Goal: Task Accomplishment & Management: Use online tool/utility

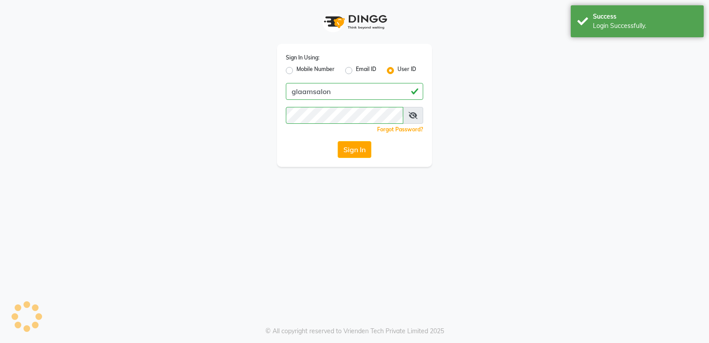
select select "service"
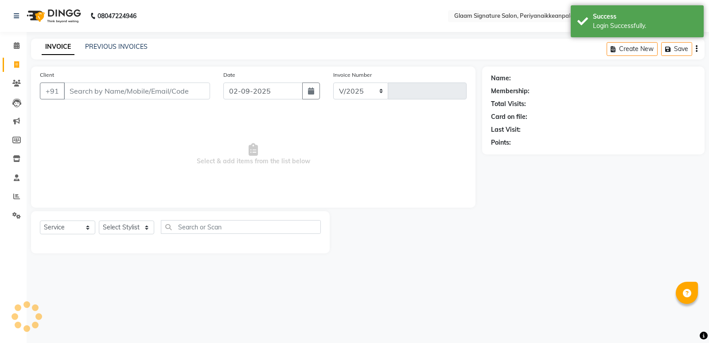
select select "4039"
type input "0963"
click at [133, 90] on input "Client" at bounding box center [137, 90] width 146 height 17
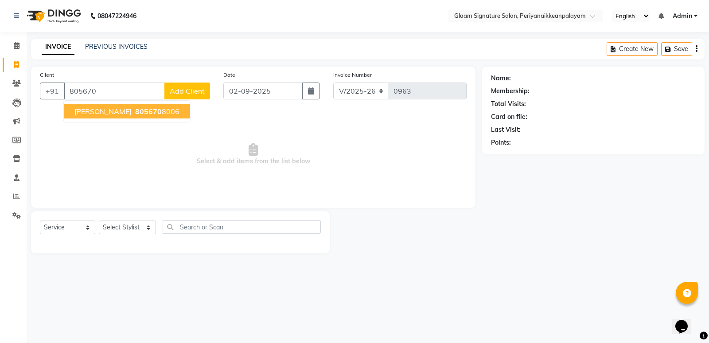
click at [145, 108] on span "805670" at bounding box center [148, 111] width 27 height 9
type input "8056708006"
click at [125, 231] on select "Select Stylist Amma Asia [PERSON_NAME] [PERSON_NAME] (all rounder) [PERSON_NAME…" at bounding box center [127, 227] width 57 height 14
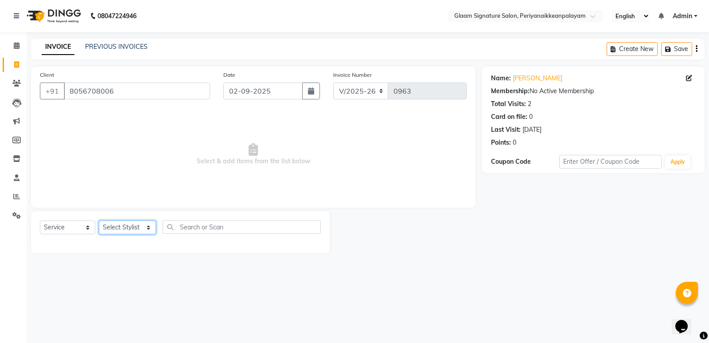
select select "20985"
click at [99, 220] on select "Select Stylist Amma Asia [PERSON_NAME] [PERSON_NAME] (all rounder) [PERSON_NAME…" at bounding box center [127, 227] width 57 height 14
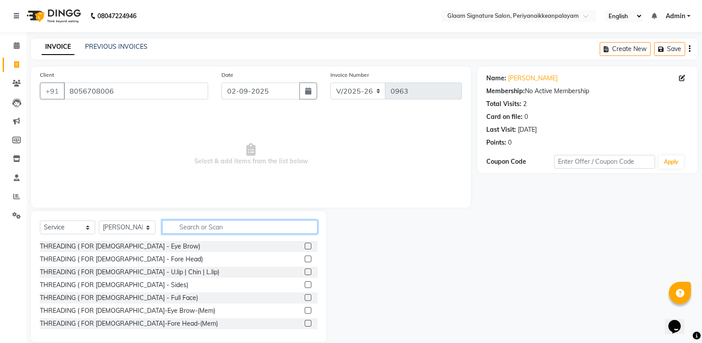
click at [217, 226] on input "text" at bounding box center [240, 227] width 156 height 14
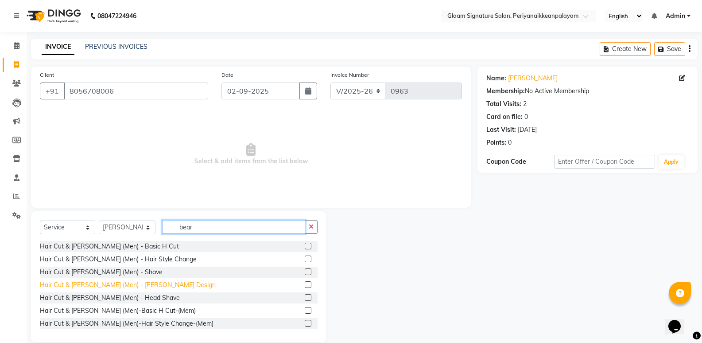
type input "bear"
click at [146, 284] on div "Hair Cut & [PERSON_NAME] (Men) - [PERSON_NAME] Design" at bounding box center [128, 284] width 176 height 9
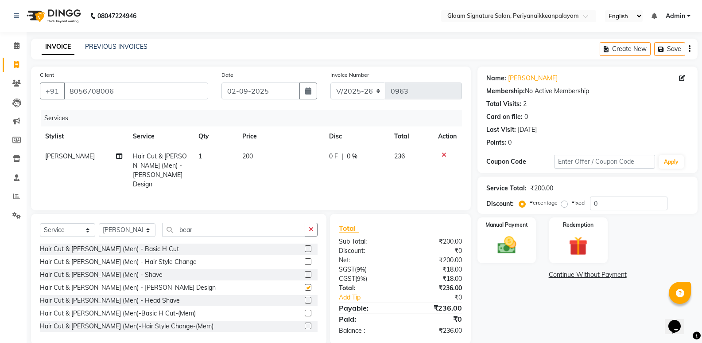
checkbox input "false"
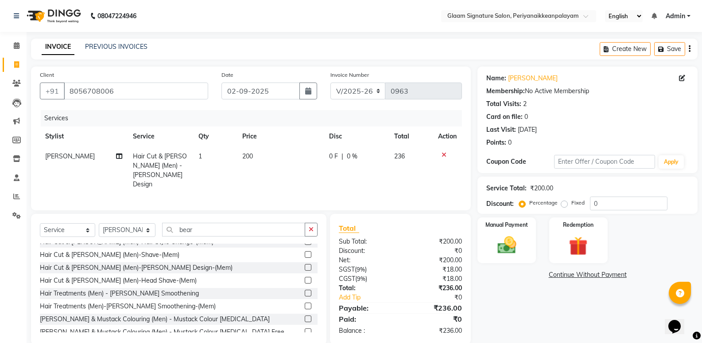
scroll to position [89, 0]
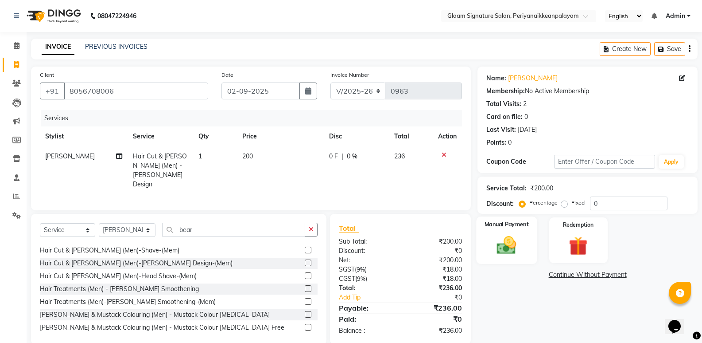
drag, startPoint x: 512, startPoint y: 239, endPoint x: 510, endPoint y: 262, distance: 23.6
click at [511, 239] on img at bounding box center [506, 245] width 31 height 23
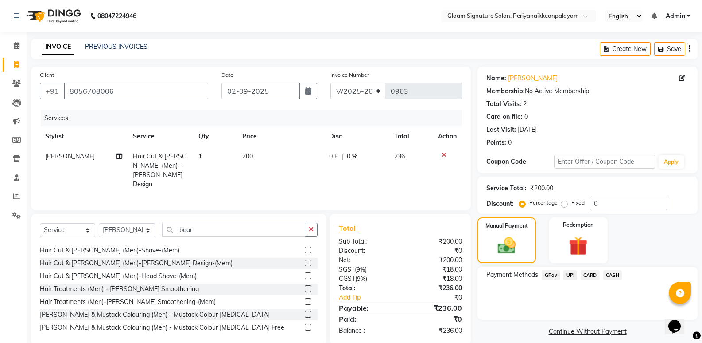
click at [551, 275] on span "GPay" at bounding box center [551, 275] width 18 height 10
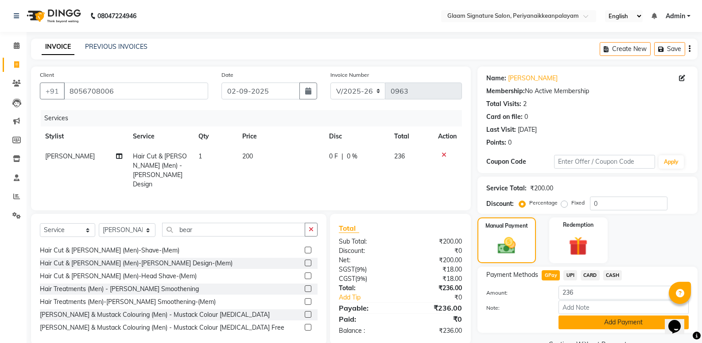
click at [590, 323] on button "Add Payment" at bounding box center [624, 322] width 130 height 14
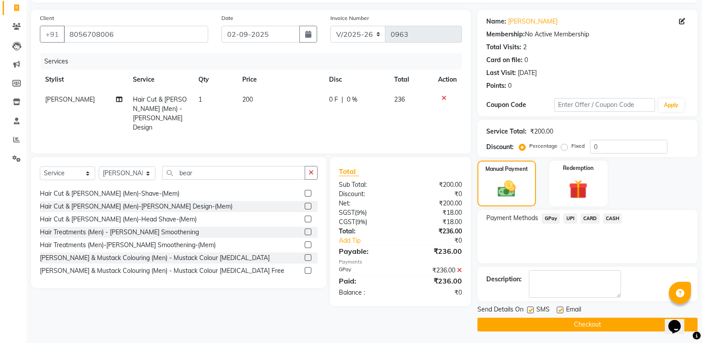
scroll to position [58, 0]
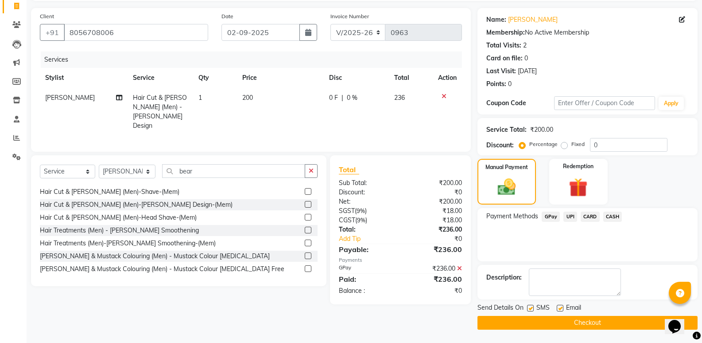
click at [581, 320] on button "Checkout" at bounding box center [588, 322] width 220 height 14
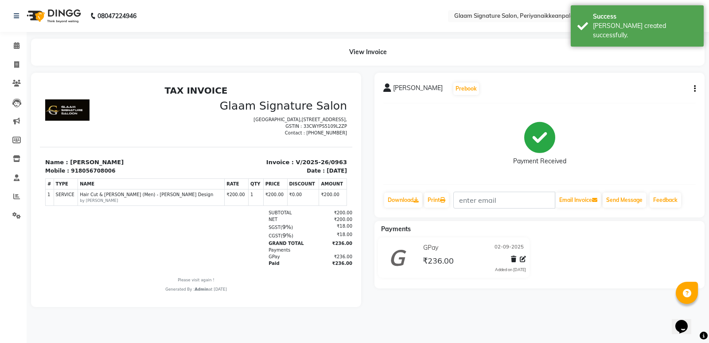
click at [696, 86] on div "[PERSON_NAME] Prebook Payment Received Download Print Email Invoice Send Messag…" at bounding box center [539, 145] width 330 height 144
click at [695, 89] on icon "button" at bounding box center [695, 89] width 2 height 0
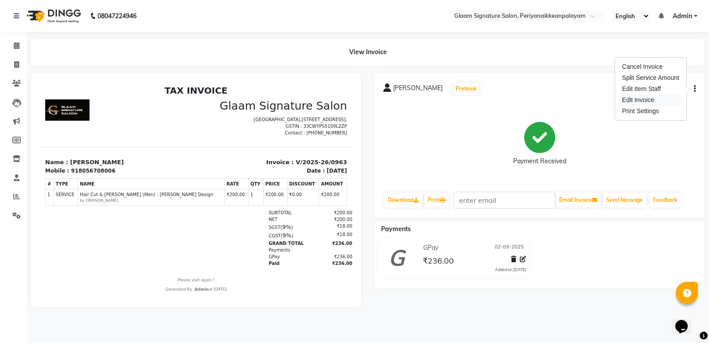
click at [646, 101] on div "Edit Invoice" at bounding box center [650, 99] width 61 height 11
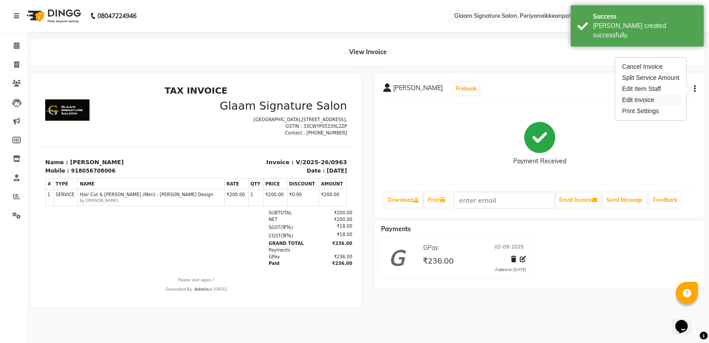
select select "service"
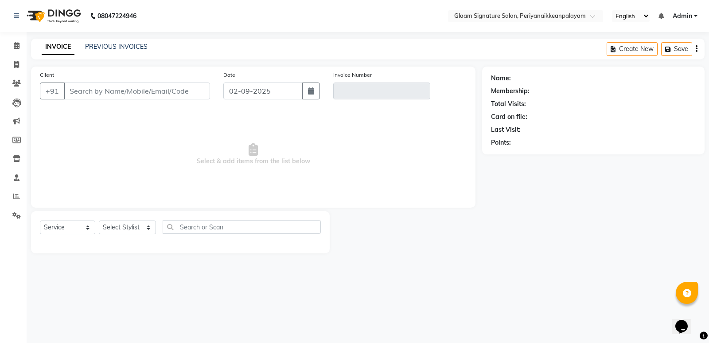
type input "8056708006"
type input "V/2025-26/0963"
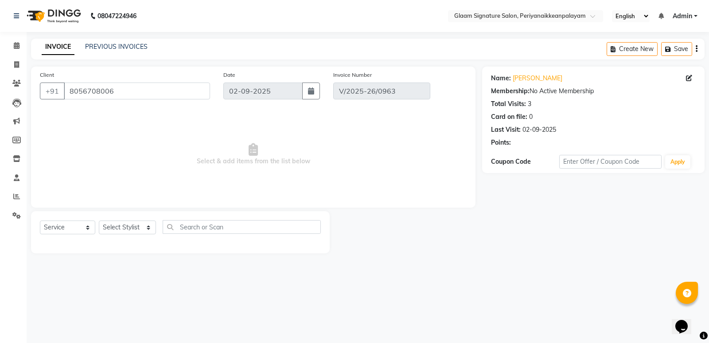
select select "select"
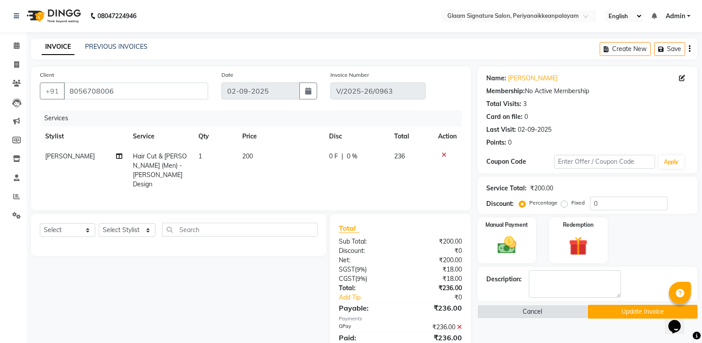
click at [253, 154] on span "200" at bounding box center [247, 156] width 11 height 8
select select "20985"
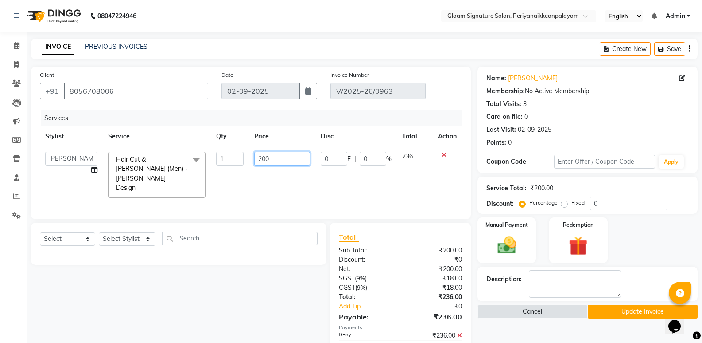
drag, startPoint x: 274, startPoint y: 157, endPoint x: 237, endPoint y: 156, distance: 37.2
click at [238, 156] on tr "Amma Asia [PERSON_NAME] [PERSON_NAME] (all rounder) [PERSON_NAME] [PERSON_NAME]…" at bounding box center [251, 174] width 422 height 57
type input "150"
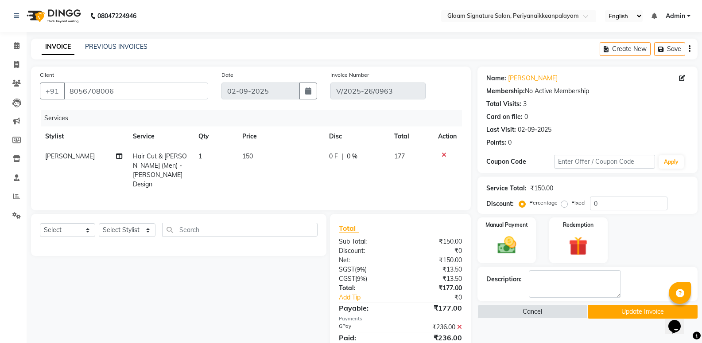
drag, startPoint x: 666, startPoint y: 116, endPoint x: 657, endPoint y: 116, distance: 9.3
click at [666, 116] on div "Card on file: 0" at bounding box center [588, 116] width 202 height 9
click at [462, 325] on icon at bounding box center [459, 326] width 5 height 6
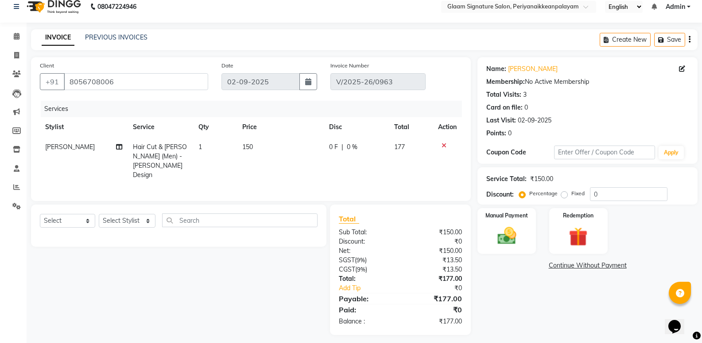
scroll to position [12, 0]
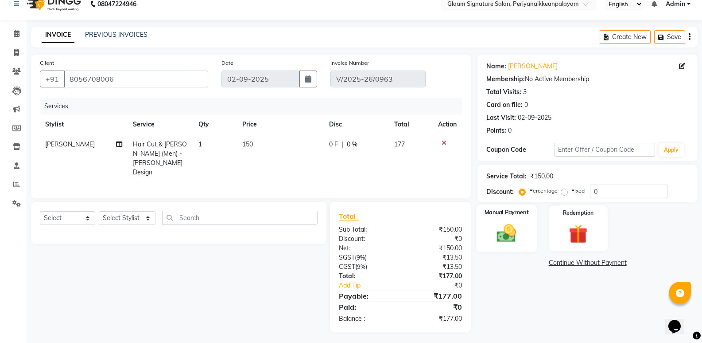
click at [513, 243] on img at bounding box center [506, 233] width 31 height 23
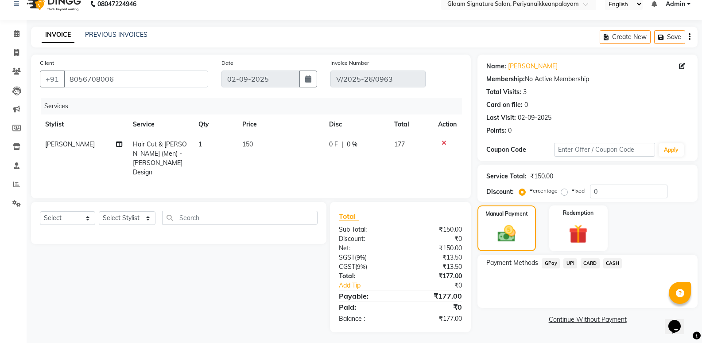
click at [548, 260] on span "GPay" at bounding box center [551, 263] width 18 height 10
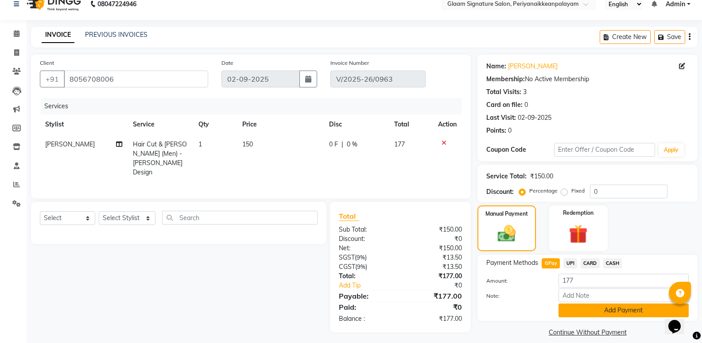
click at [593, 308] on button "Add Payment" at bounding box center [624, 310] width 130 height 14
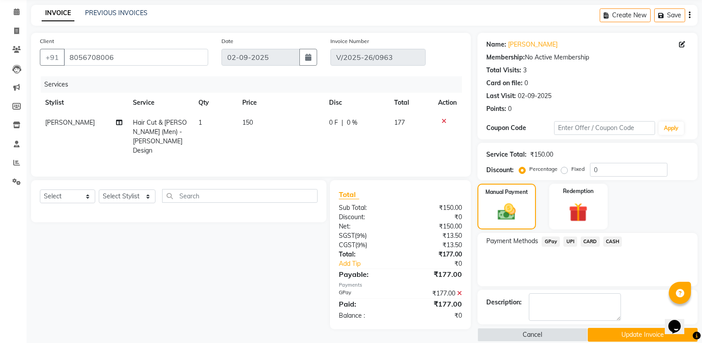
scroll to position [46, 0]
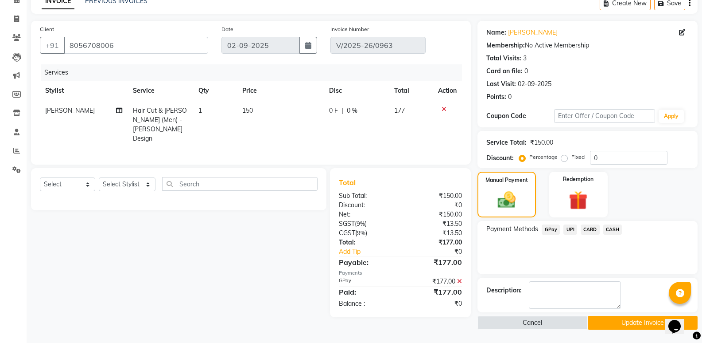
click at [612, 321] on button "Update Invoice" at bounding box center [643, 322] width 110 height 14
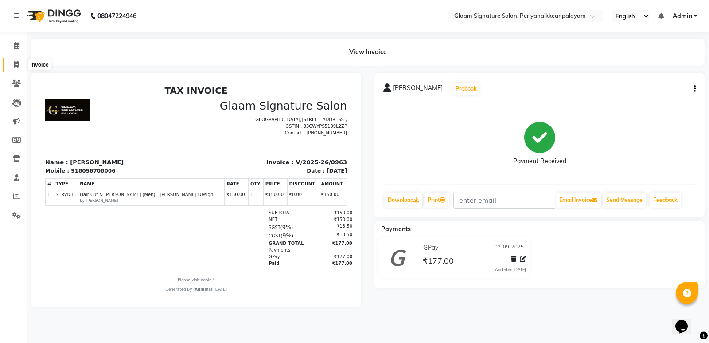
click at [20, 62] on span at bounding box center [17, 65] width 16 height 10
select select "service"
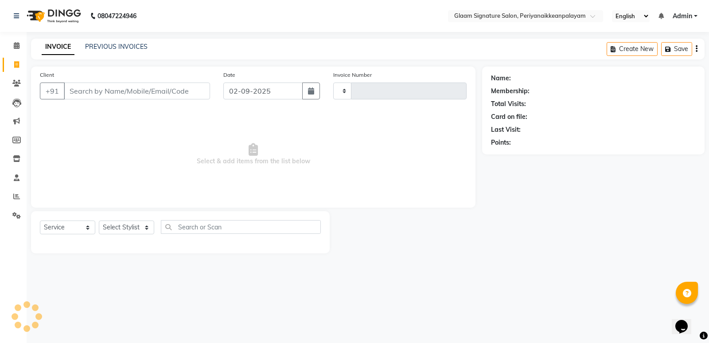
type input "0964"
select select "4039"
